Goal: Communication & Community: Answer question/provide support

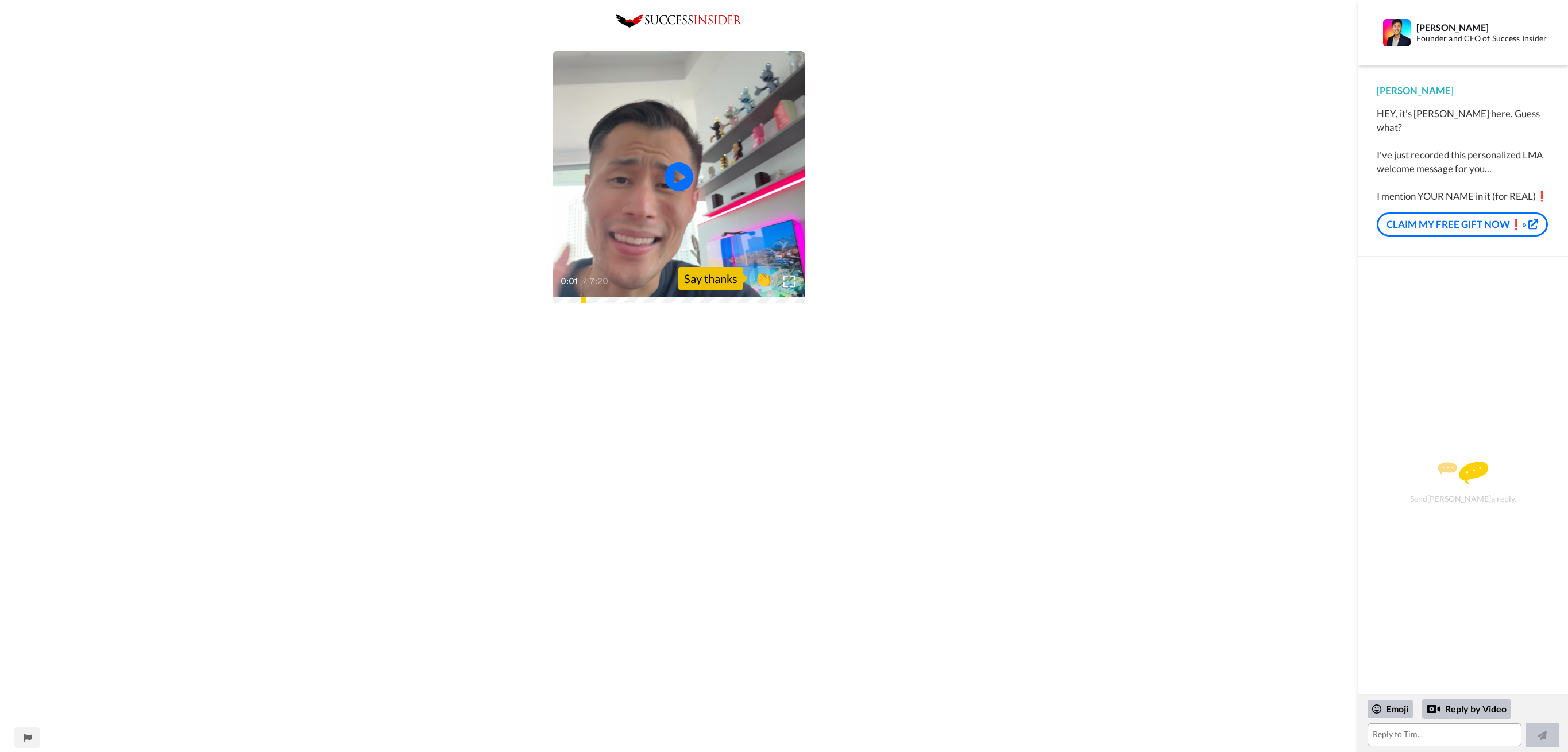
click at [966, 199] on div "Play/Pause 0:01 / 7:20 👏 Say thanks" at bounding box center [679, 537] width 1358 height 1046
click at [686, 174] on icon at bounding box center [679, 177] width 30 height 30
drag, startPoint x: 1153, startPoint y: 152, endPoint x: 1133, endPoint y: 160, distance: 21.5
click at [1153, 152] on div "Play/Pause 1:10 / 7:20 👏 Say thanks" at bounding box center [679, 537] width 1358 height 1046
drag, startPoint x: 906, startPoint y: 172, endPoint x: 888, endPoint y: 171, distance: 18.0
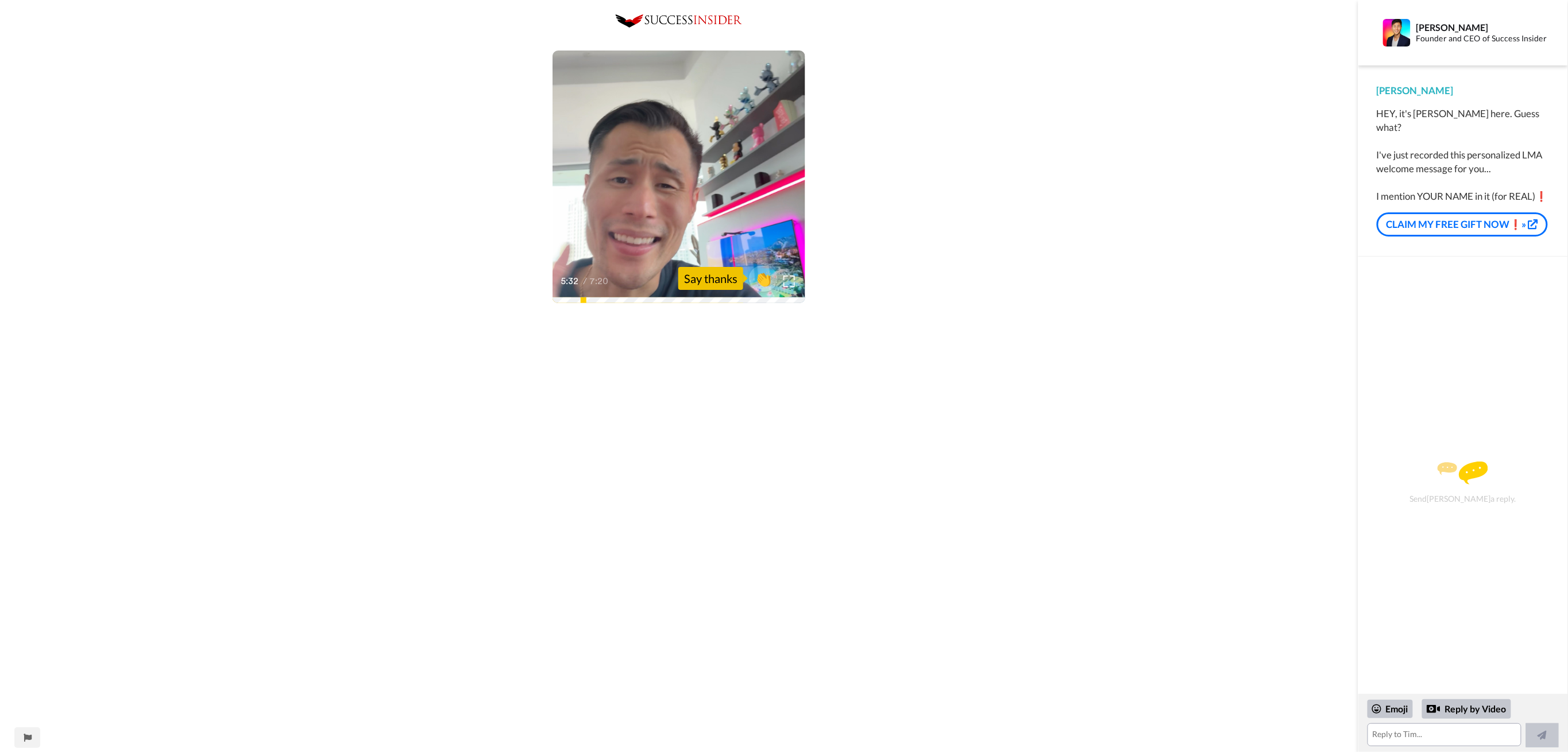
click at [906, 170] on div "Play/Pause 5:32 / 7:20 👏 Say thanks" at bounding box center [679, 537] width 1358 height 1046
click at [756, 274] on span "👏" at bounding box center [764, 278] width 36 height 23
click at [764, 278] on span "👍" at bounding box center [766, 278] width 36 height 23
click at [764, 278] on span "🔥" at bounding box center [766, 278] width 36 height 23
click at [764, 278] on span "😁" at bounding box center [766, 278] width 36 height 23
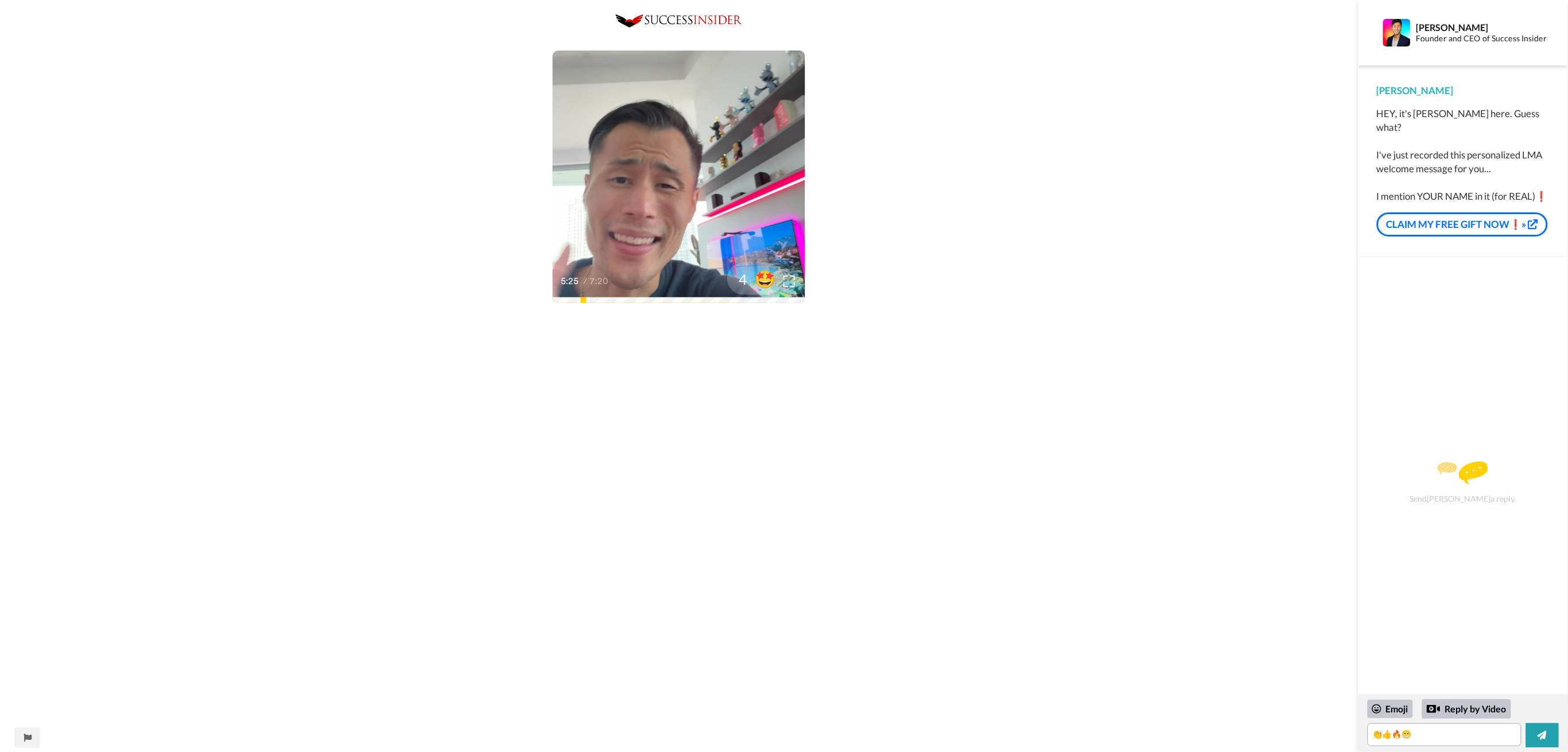
click at [764, 278] on span "🤩" at bounding box center [766, 278] width 36 height 23
click at [764, 278] on span "🤗" at bounding box center [766, 278] width 36 height 23
click at [764, 278] on span "😸" at bounding box center [766, 278] width 36 height 23
click at [768, 274] on span "🤝" at bounding box center [766, 278] width 36 height 23
click at [768, 276] on span "✅" at bounding box center [766, 278] width 36 height 23
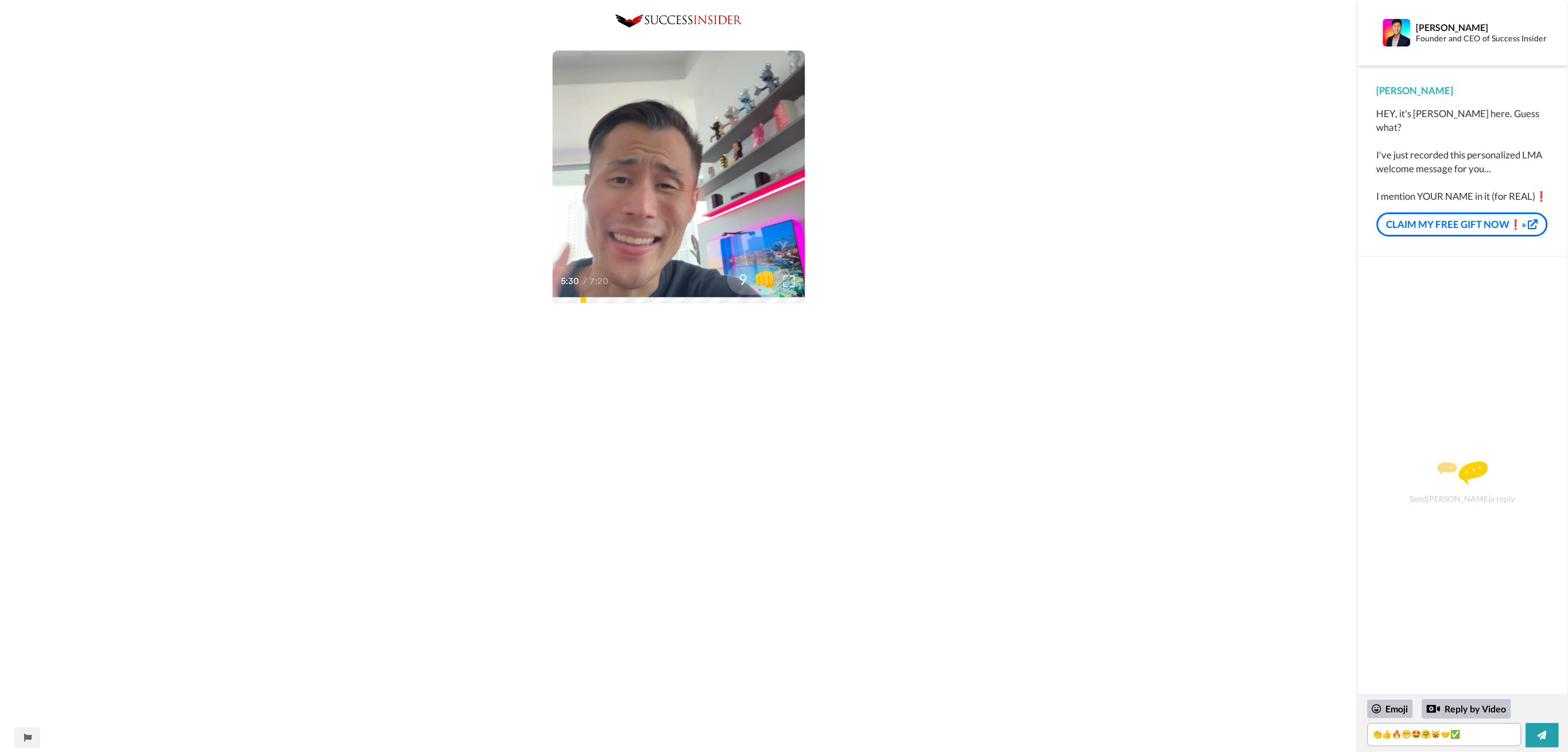
click at [768, 276] on span "👊" at bounding box center [766, 278] width 36 height 23
click at [1503, 732] on textarea "👏👍🔥😁🤩🤗😸🤝✅👊" at bounding box center [1445, 735] width 154 height 23
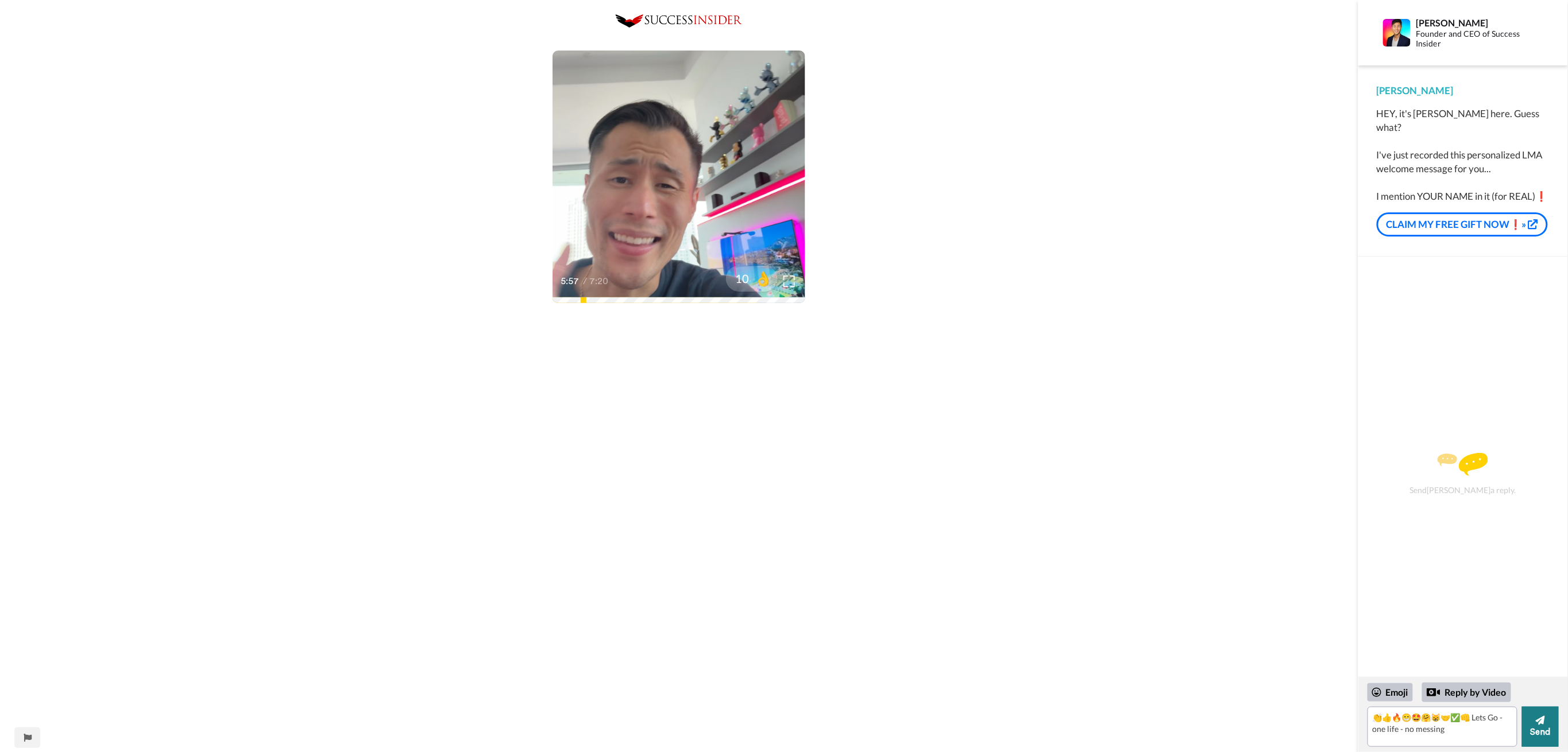
click at [1533, 726] on button "Send" at bounding box center [1540, 727] width 37 height 40
click at [1537, 723] on icon at bounding box center [1541, 720] width 9 height 11
click at [1463, 741] on textarea "👏👍🔥😁🤩🤗😸🤝✅👊 Lets Go - one life - no messing" at bounding box center [1443, 727] width 150 height 40
drag, startPoint x: 1486, startPoint y: 714, endPoint x: 1311, endPoint y: 706, distance: 175.2
click at [1311, 706] on div "Play/Pause 6:04 / 7:20 10 👌 Report this page [PERSON_NAME] Founder and CEO of S…" at bounding box center [784, 376] width 1568 height 752
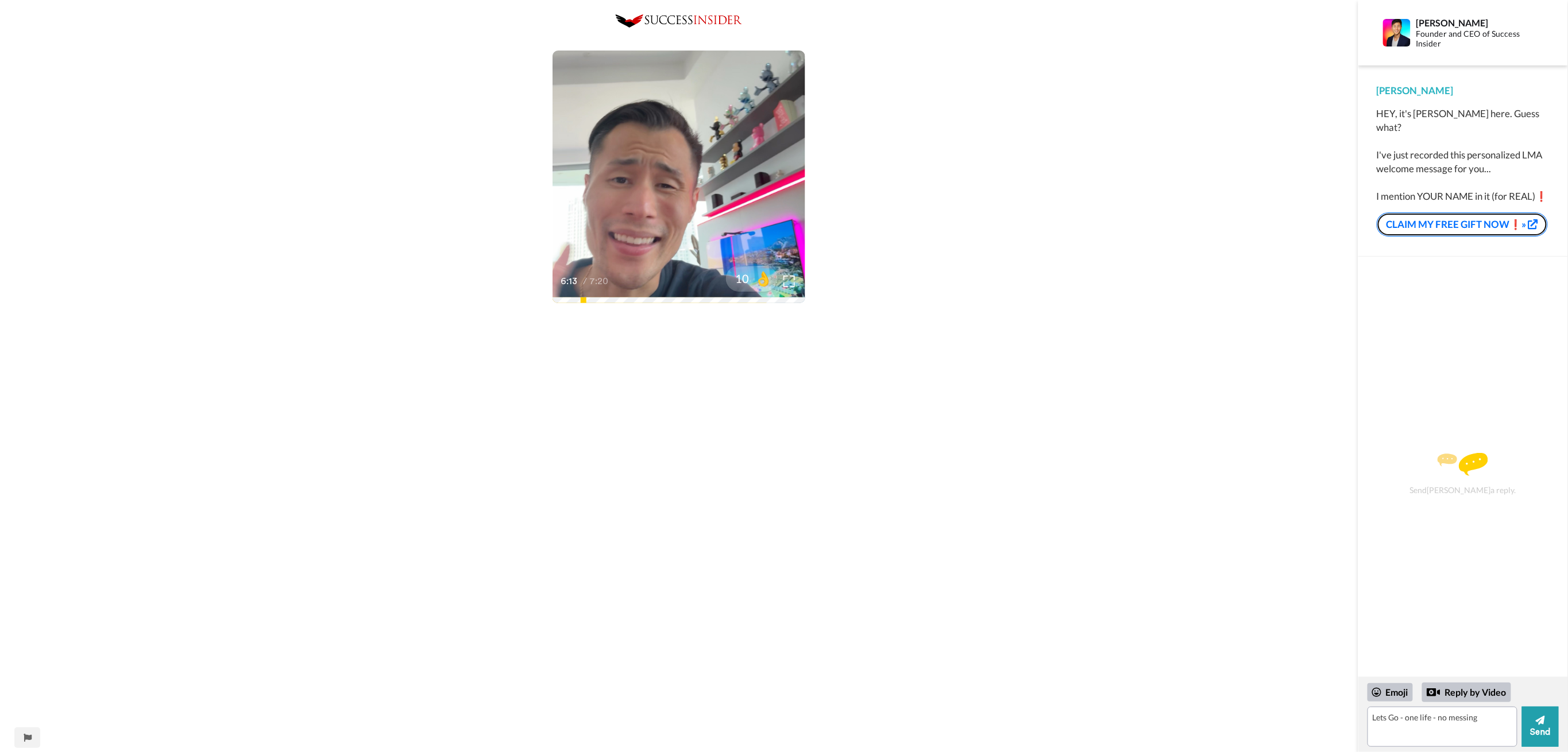
click at [1489, 223] on link "CLAIM MY FREE GIFT NOW❗»" at bounding box center [1463, 224] width 171 height 24
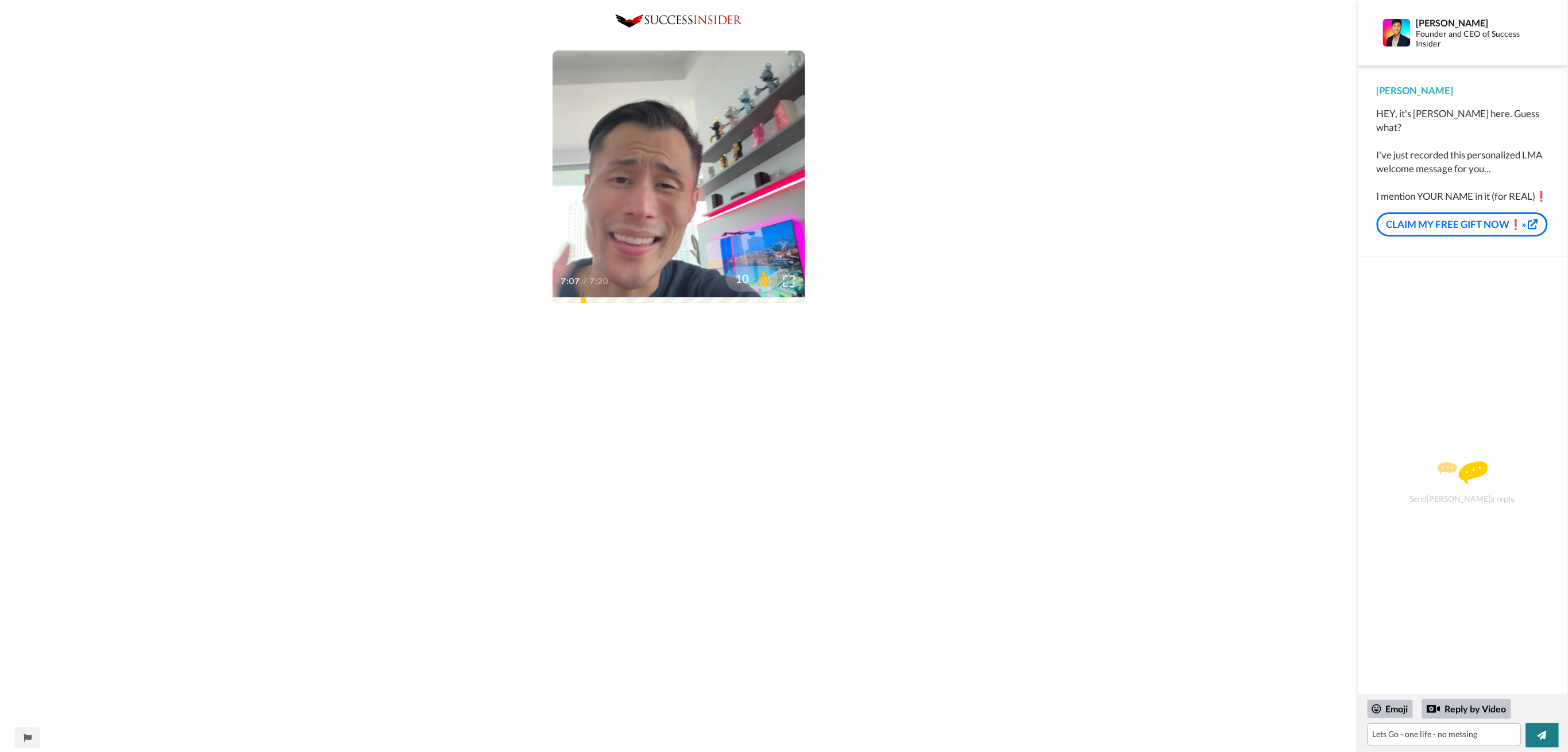
click at [1556, 736] on button at bounding box center [1542, 736] width 33 height 24
click at [1476, 511] on div "Send [PERSON_NAME] a reply." at bounding box center [1464, 482] width 179 height 412
drag, startPoint x: 1399, startPoint y: 738, endPoint x: 1482, endPoint y: 726, distance: 83.9
click at [1482, 726] on textarea "Lets Go - one life - no messing" at bounding box center [1445, 735] width 154 height 23
click at [1377, 720] on textarea "Lets Go" at bounding box center [1443, 727] width 150 height 40
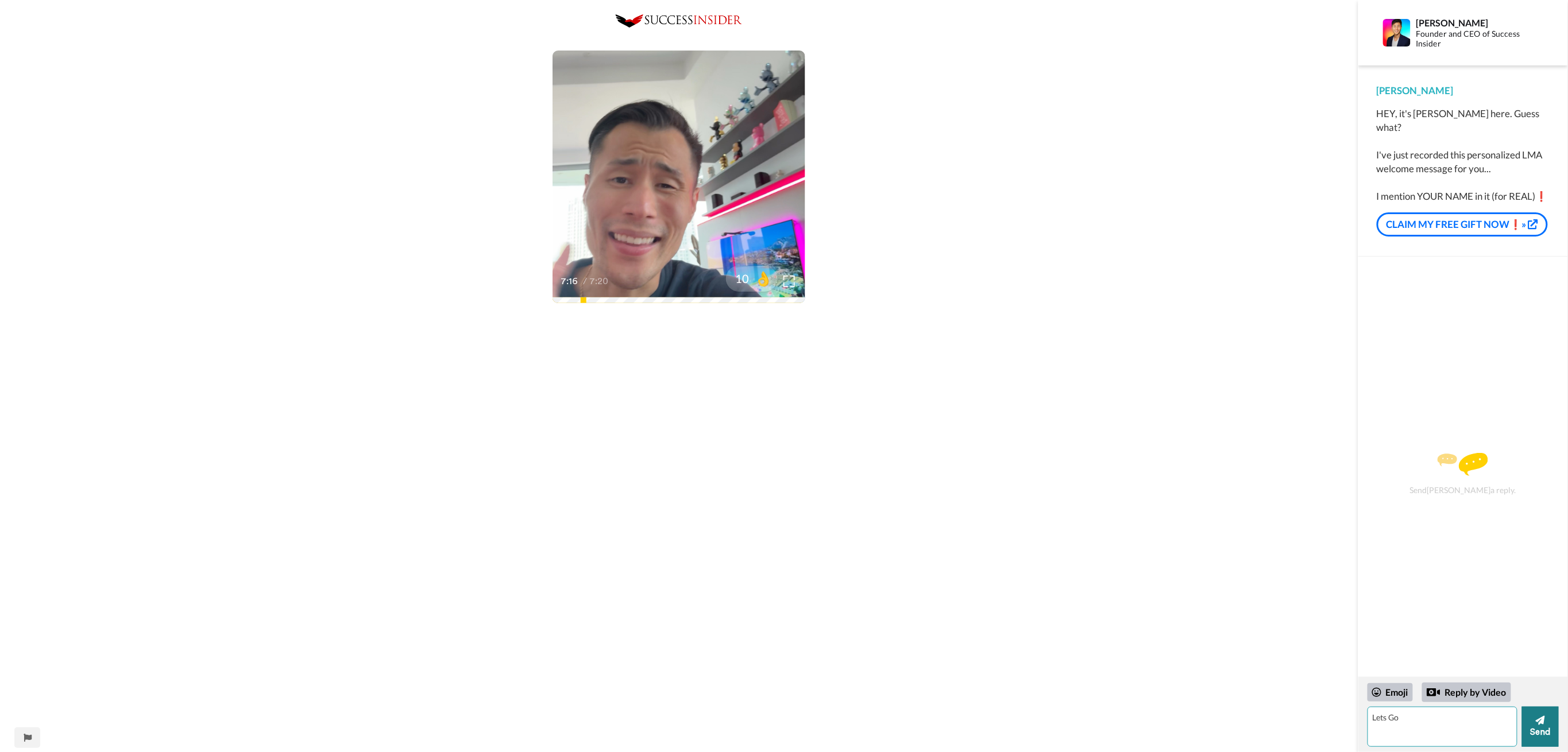
type textarea "Lets Go"
click at [1543, 716] on icon at bounding box center [1541, 720] width 9 height 11
click at [1199, 203] on div "Play/Pause 7:18 / 7:20 10 👌" at bounding box center [679, 537] width 1358 height 1046
click at [1260, 179] on div "Play/Pause 7:20 / 7:20 10 👌" at bounding box center [679, 537] width 1358 height 1046
click at [405, 194] on div "Play/Pause 7:20 / 7:20 10 👌" at bounding box center [679, 537] width 1358 height 1046
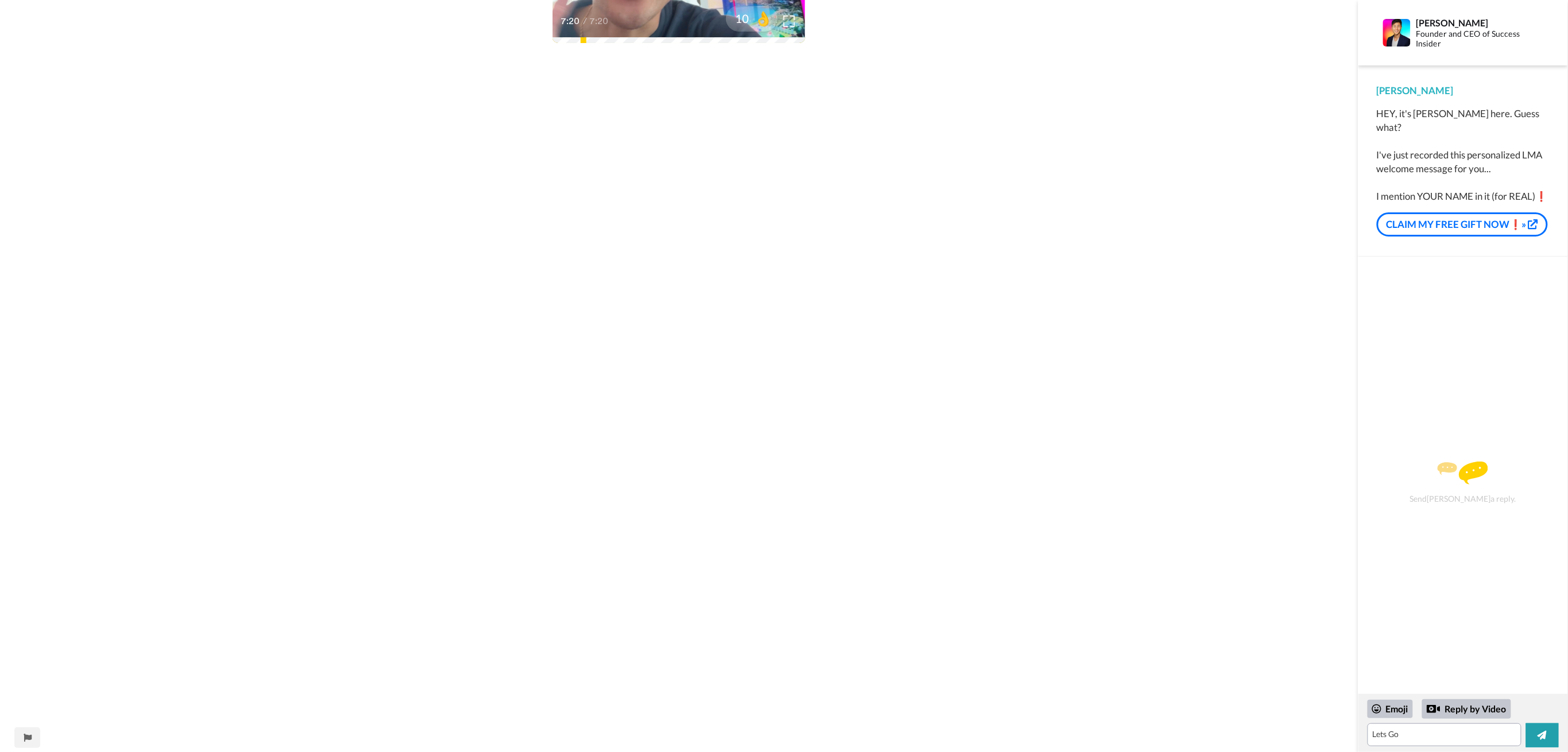
scroll to position [306, 0]
click at [1052, 210] on div "Play/Pause 7:20 / 7:20 10 👌" at bounding box center [679, 231] width 1358 height 1046
